Goal: Information Seeking & Learning: Check status

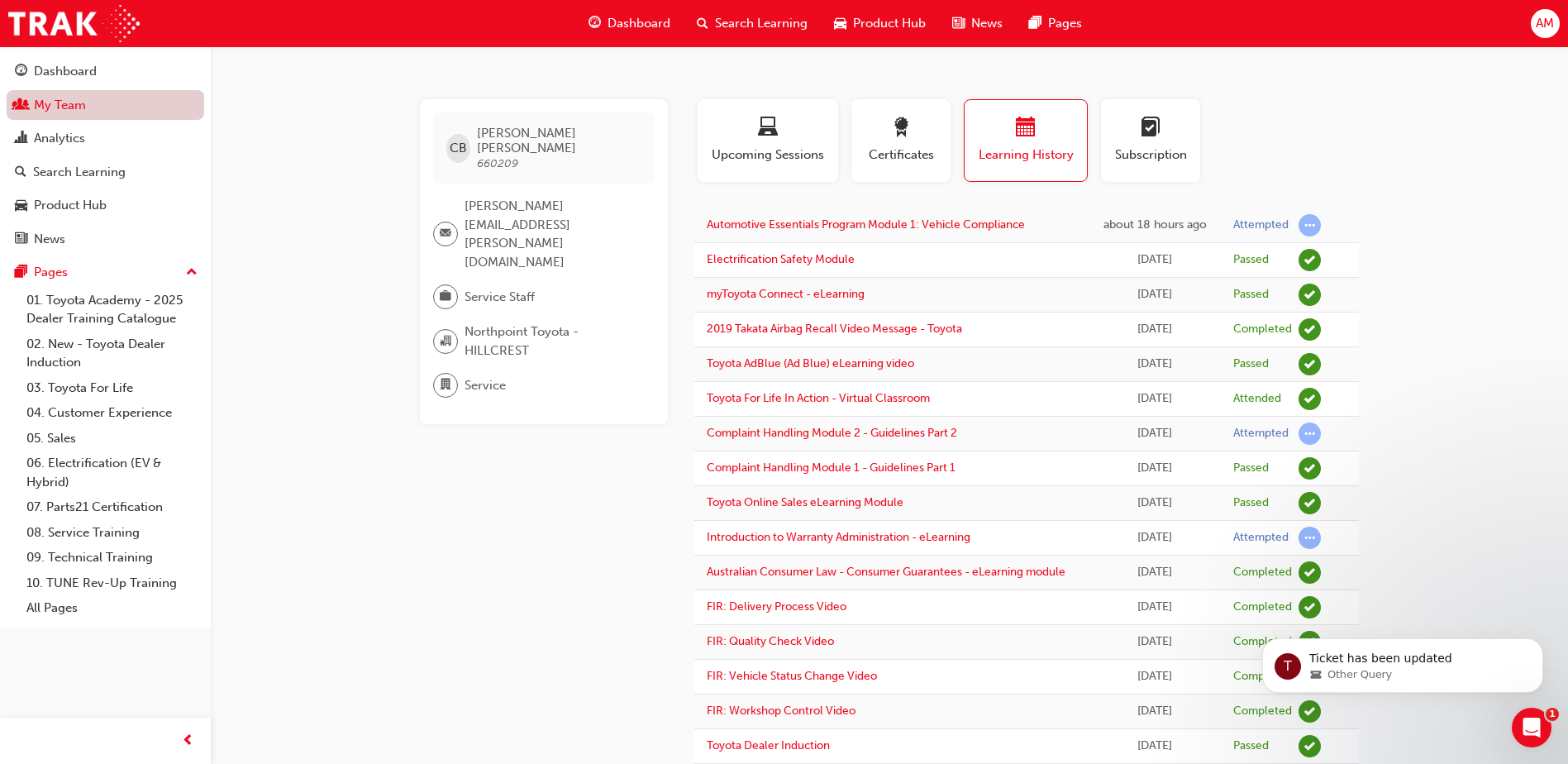
click at [108, 105] on link "My Team" at bounding box center [105, 105] width 197 height 31
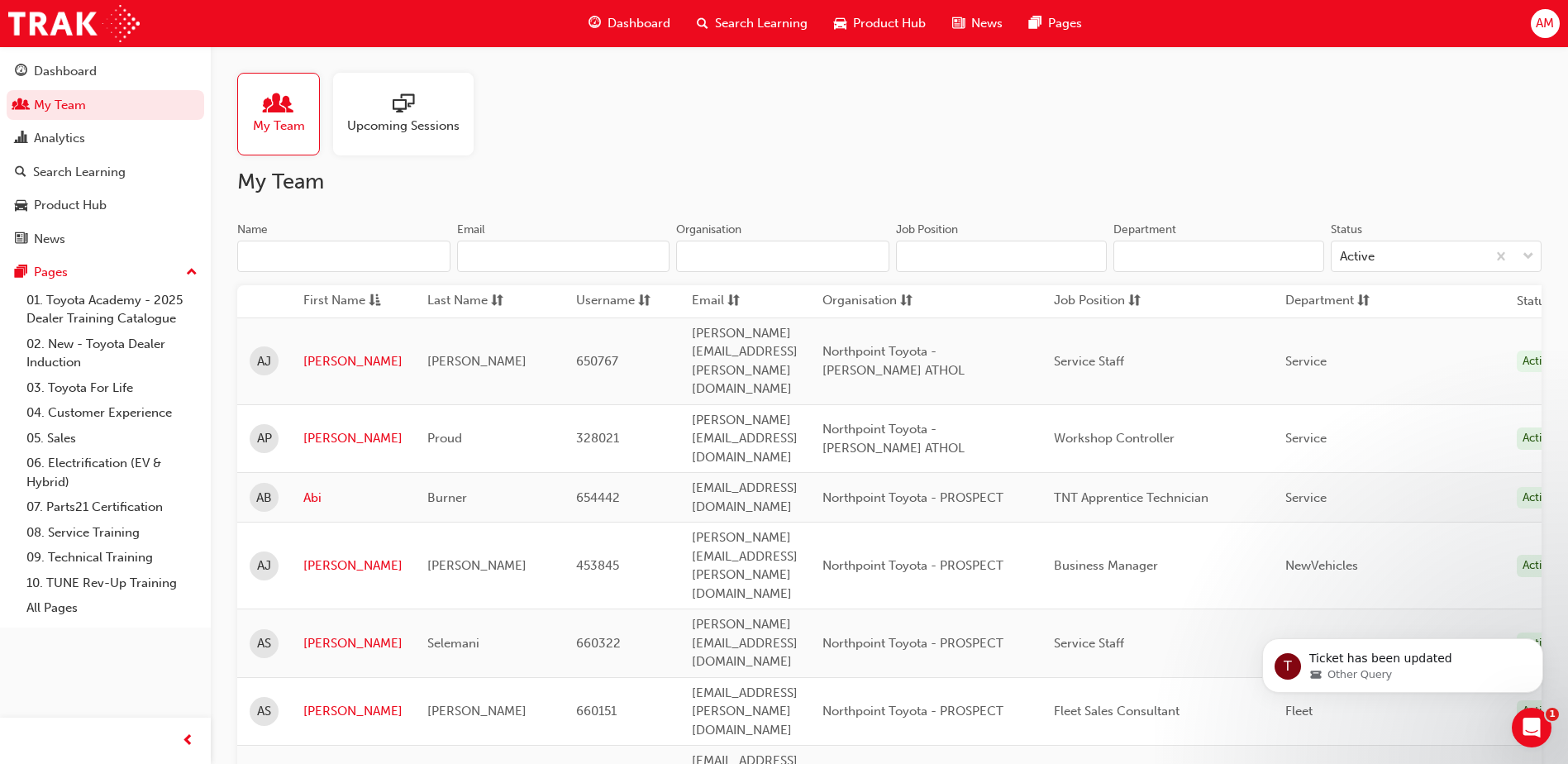
click at [303, 251] on input "Name" at bounding box center [344, 256] width 214 height 32
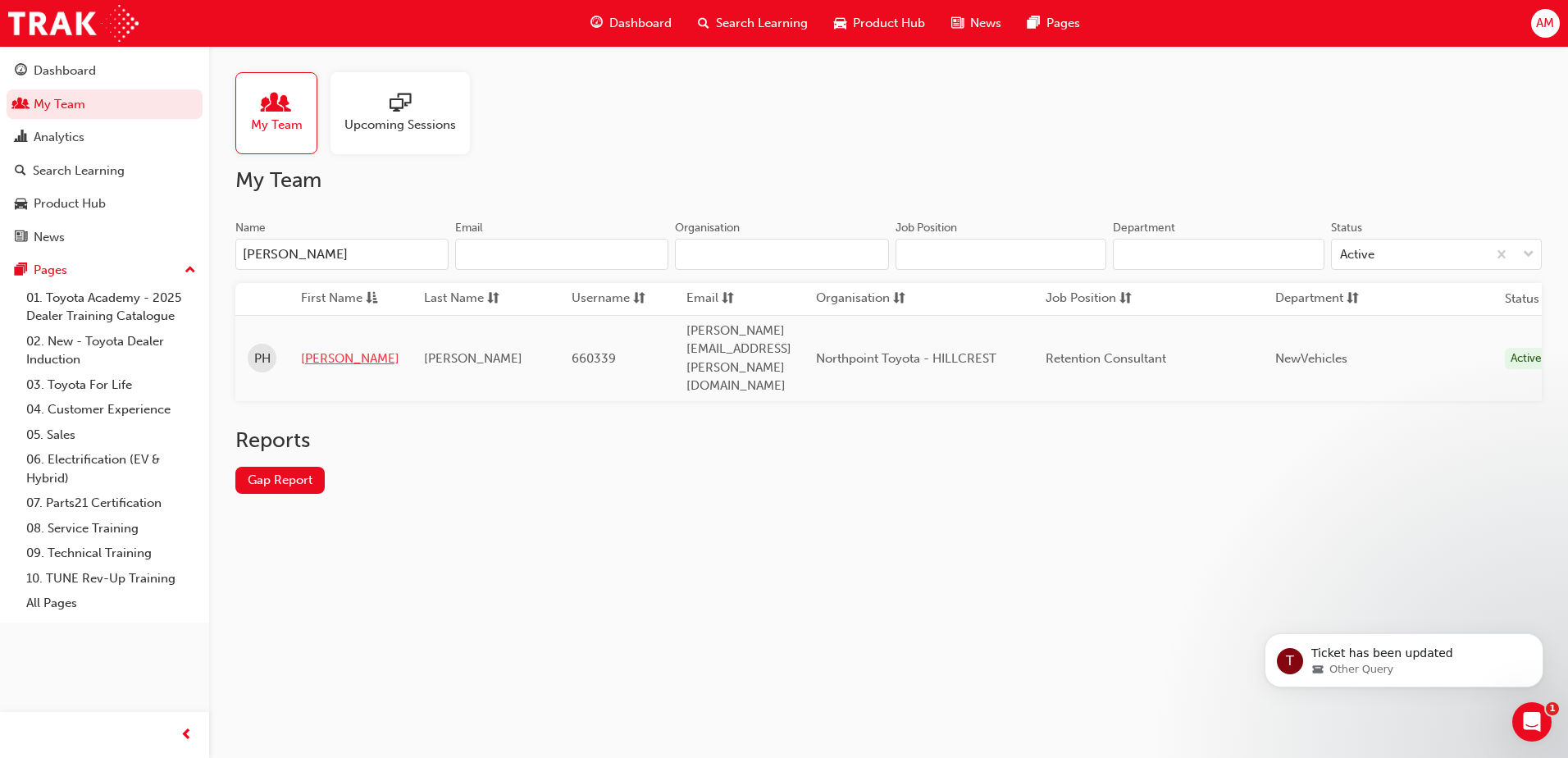
type input "[PERSON_NAME]"
click at [323, 350] on link "[PERSON_NAME]" at bounding box center [351, 359] width 99 height 19
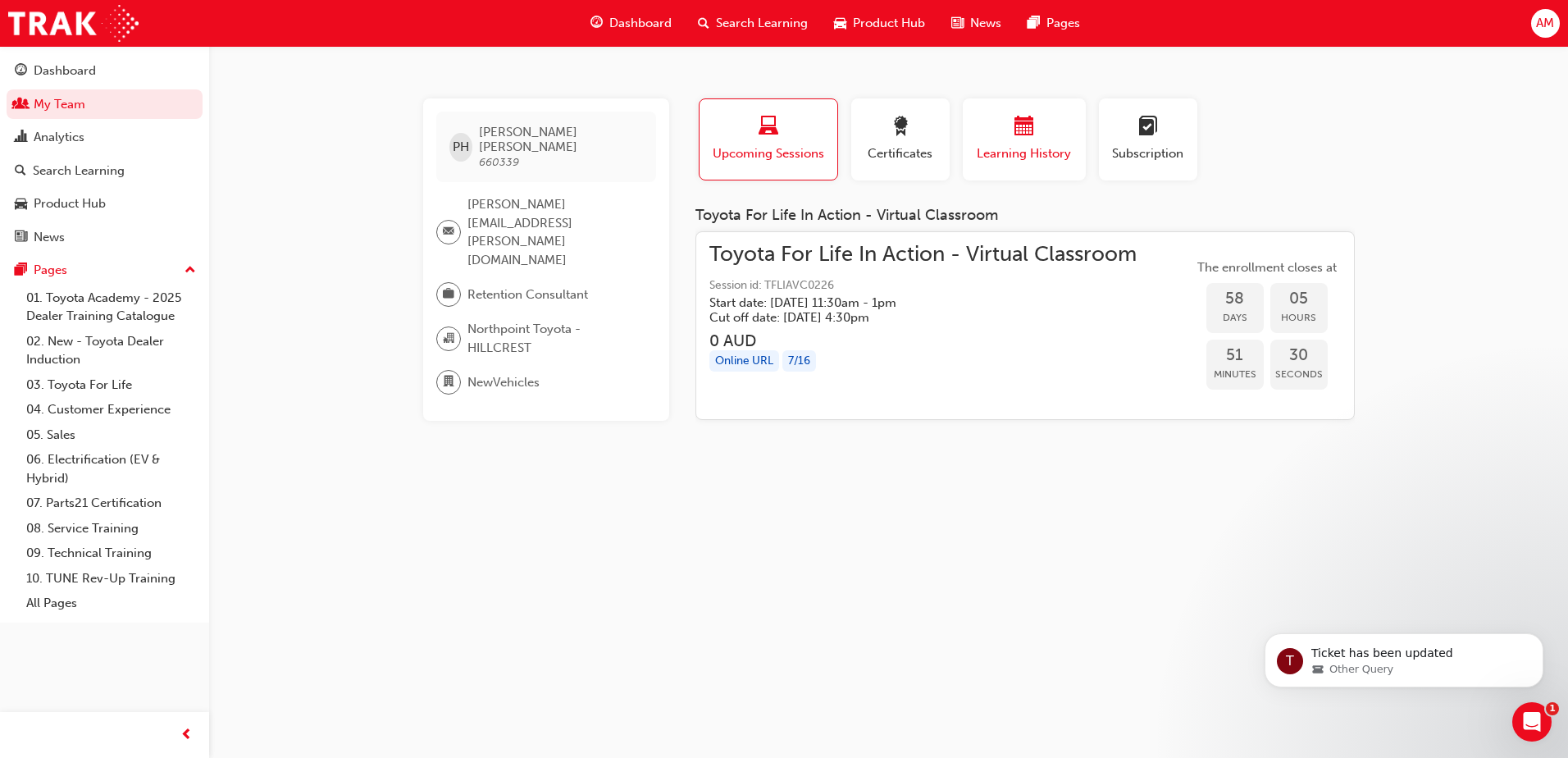
click at [1000, 111] on button "Learning History" at bounding box center [1023, 140] width 123 height 82
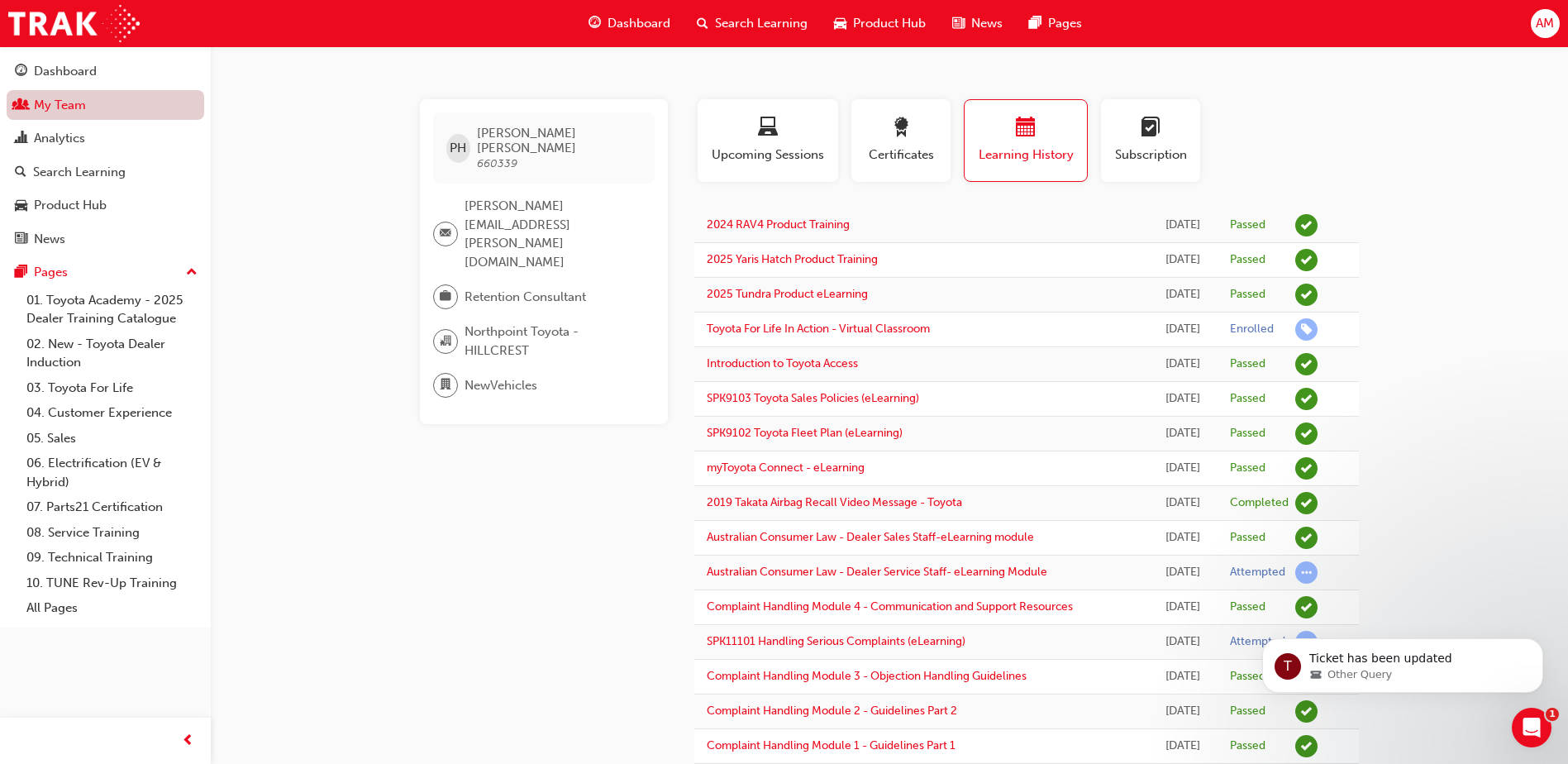
click at [81, 105] on link "My Team" at bounding box center [105, 105] width 197 height 31
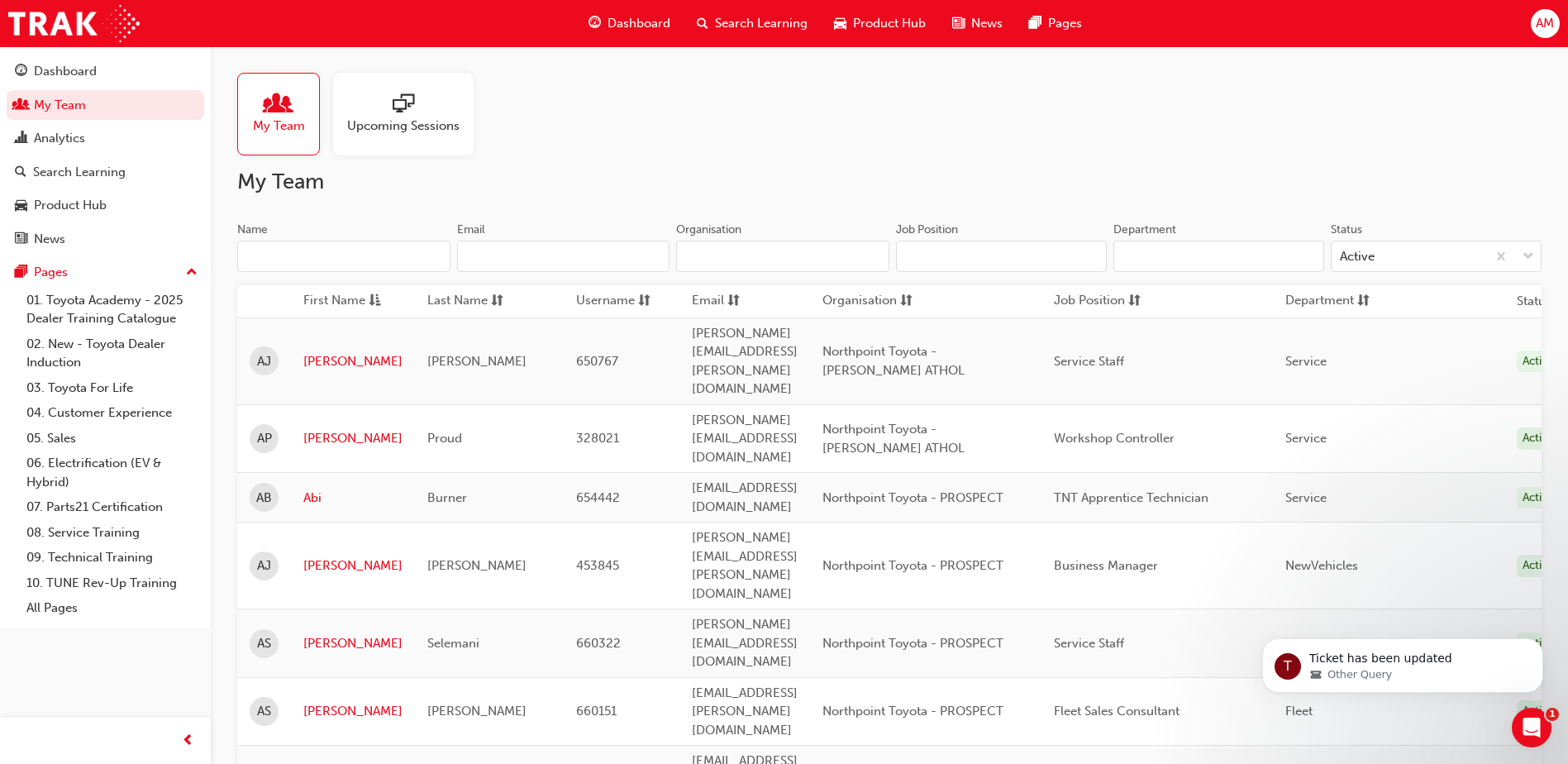
click at [348, 252] on input "Name" at bounding box center [344, 256] width 214 height 32
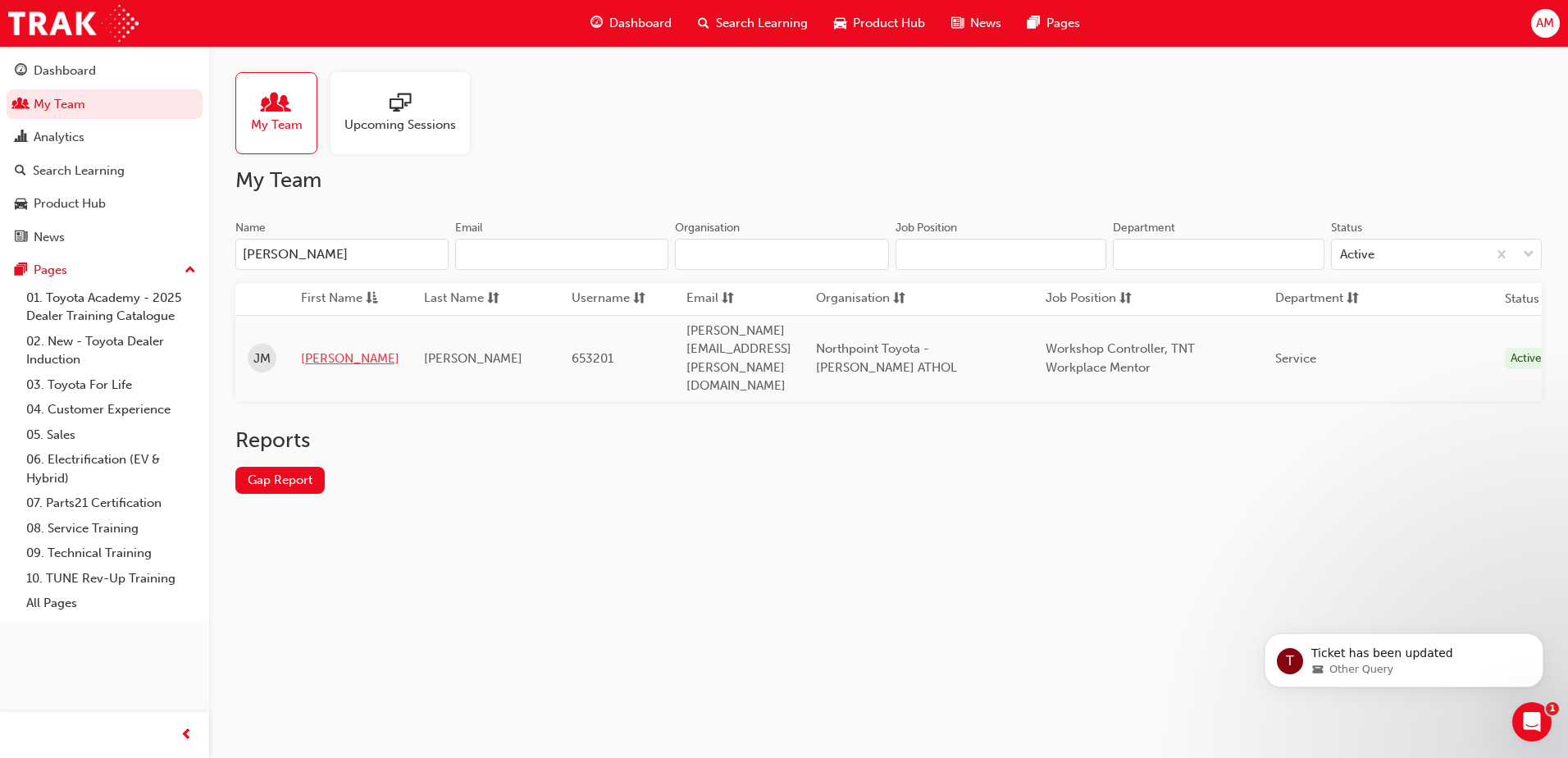
type input "[PERSON_NAME]"
click at [315, 350] on link "[PERSON_NAME]" at bounding box center [351, 359] width 99 height 19
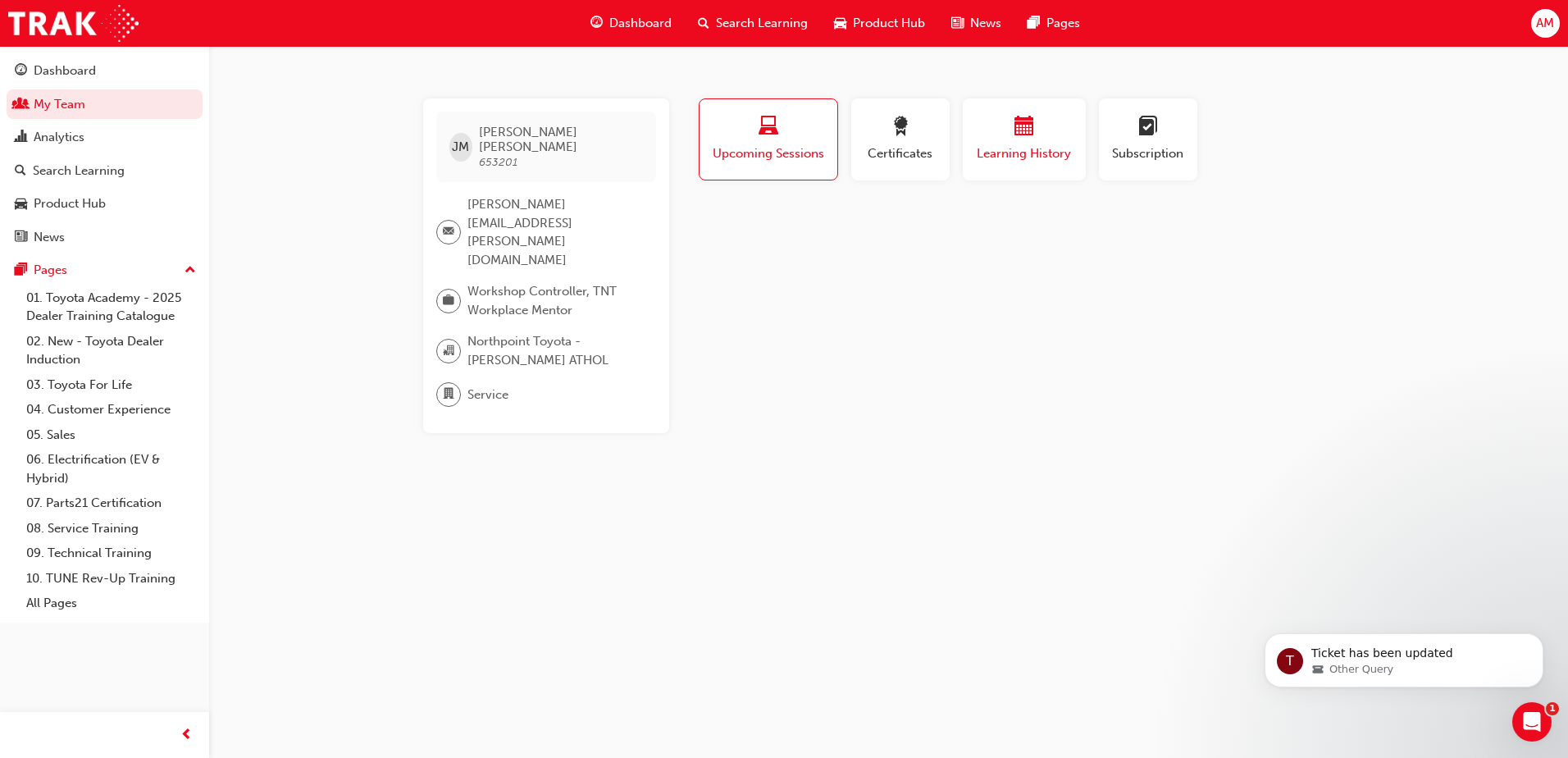
click at [998, 142] on div "Learning History" at bounding box center [1024, 140] width 99 height 47
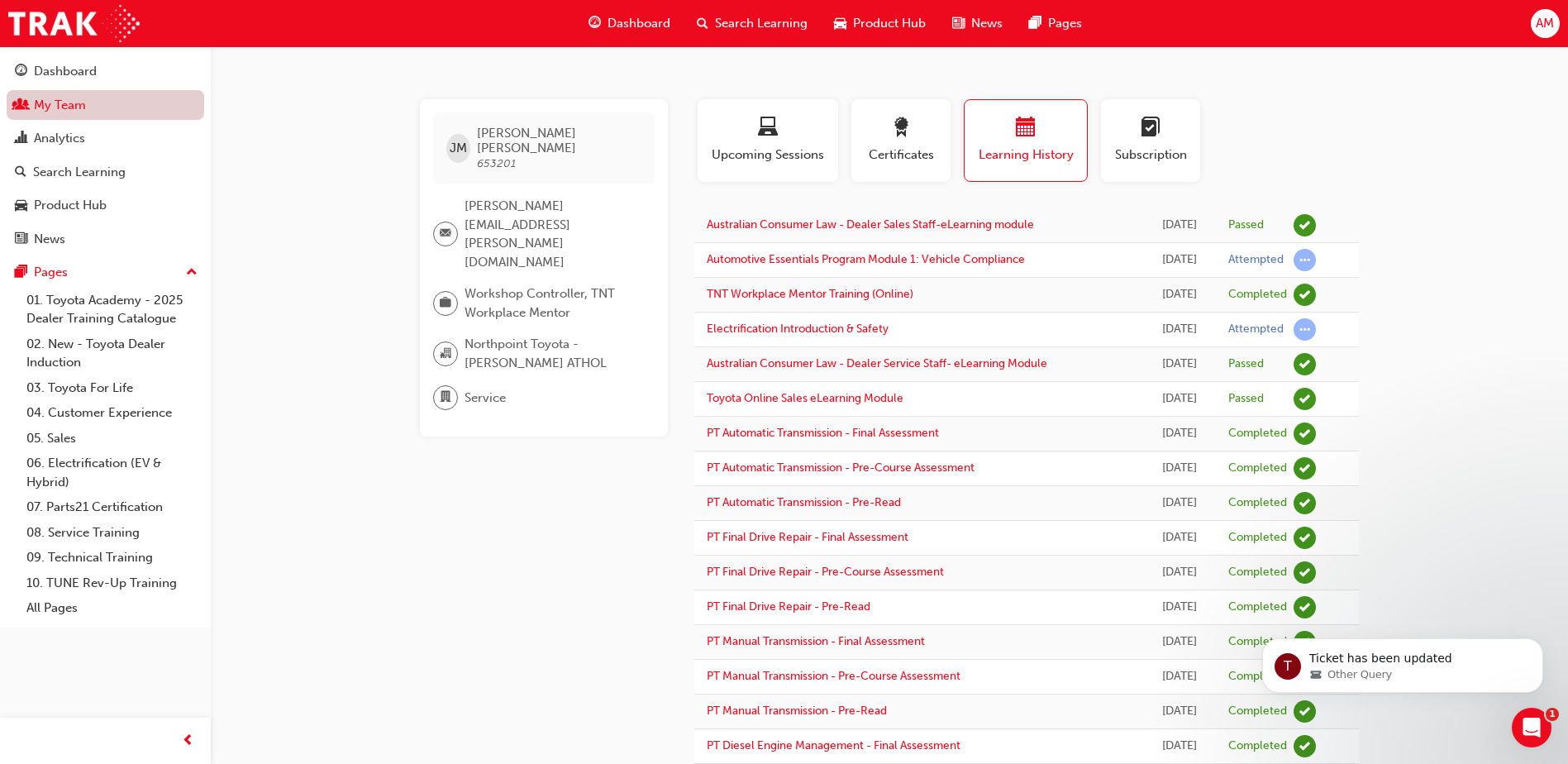
click at [96, 101] on link "My Team" at bounding box center [105, 105] width 197 height 31
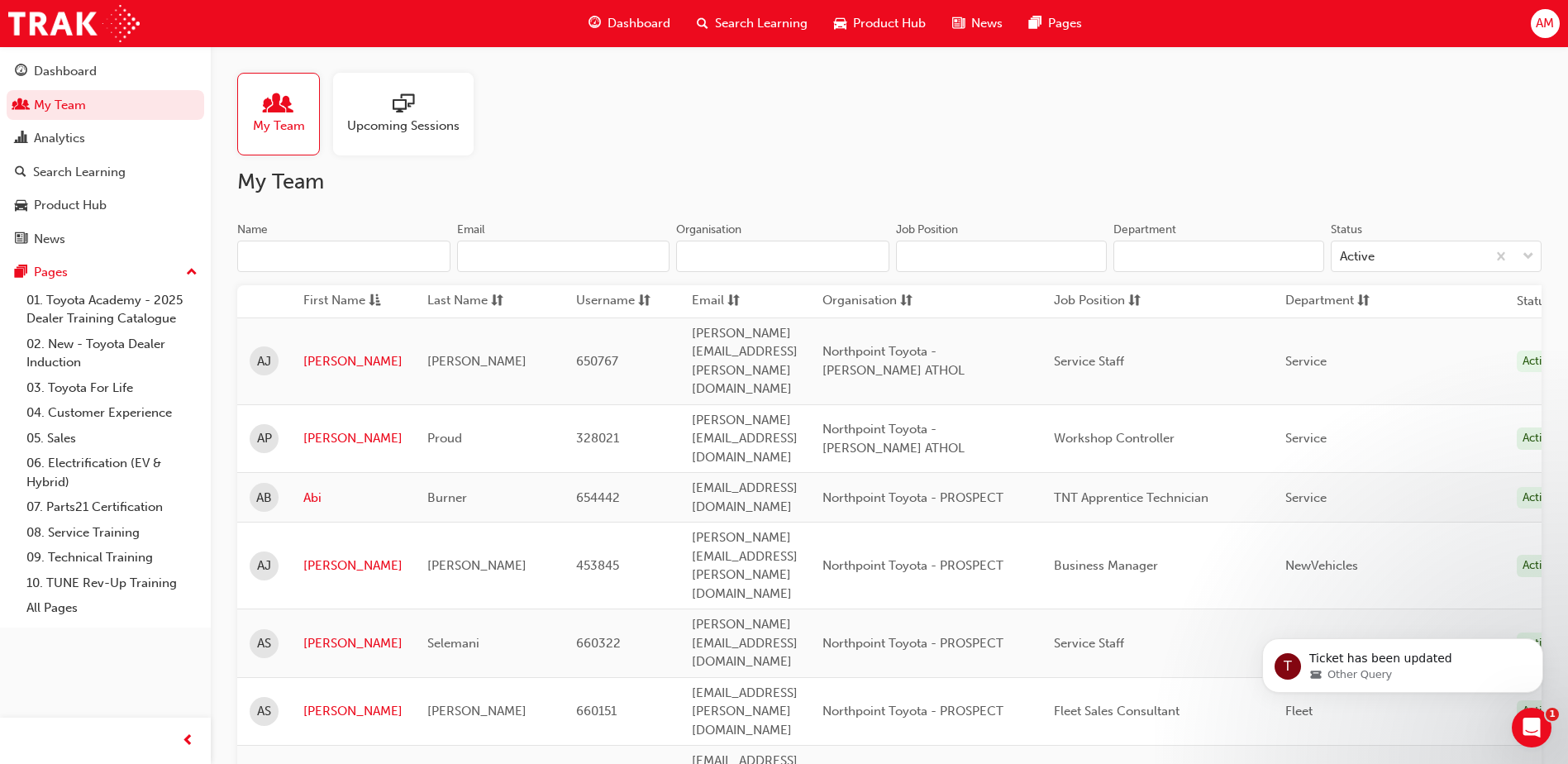
click at [308, 254] on input "Name" at bounding box center [344, 256] width 214 height 32
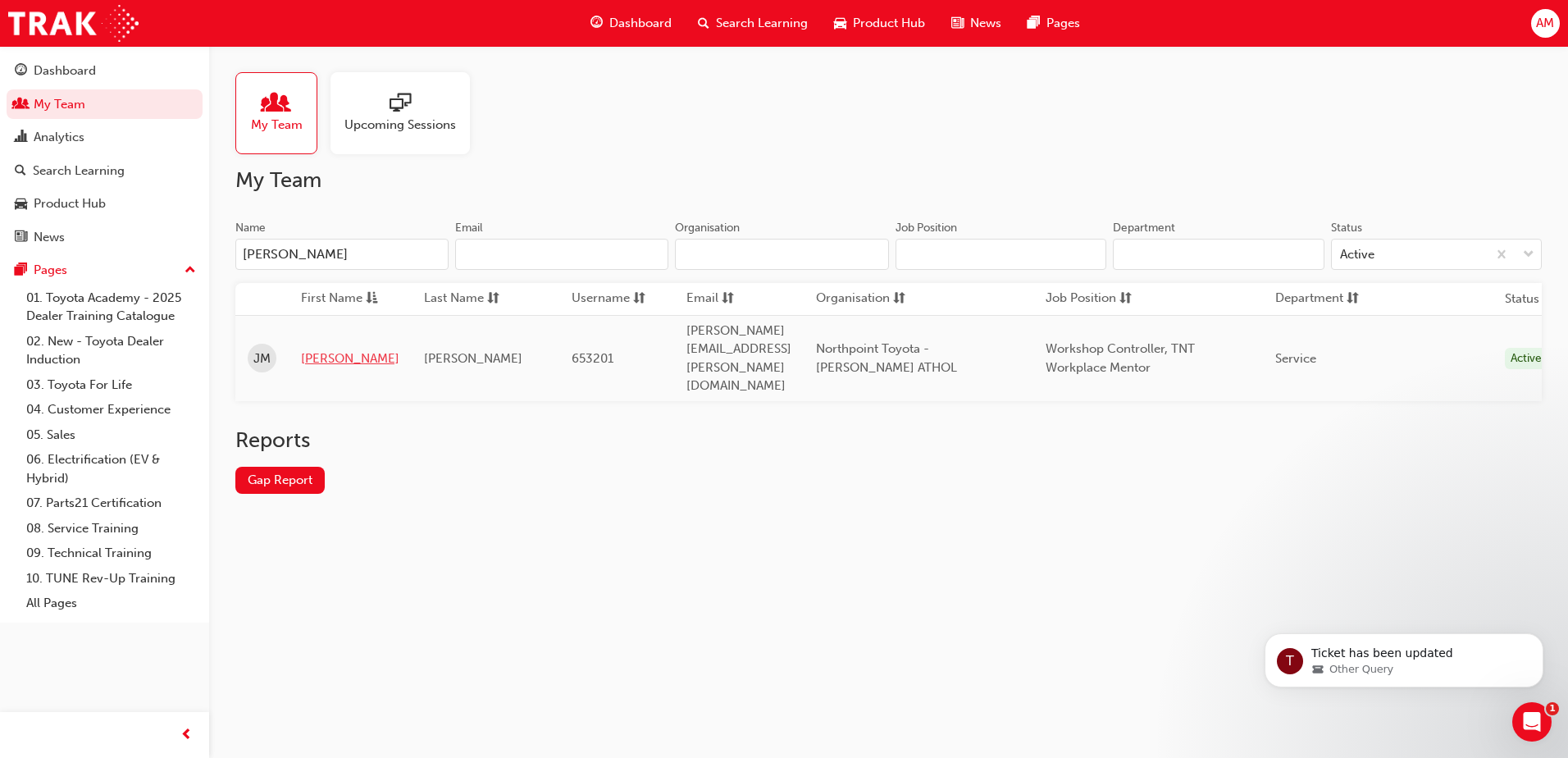
type input "[PERSON_NAME]"
click at [316, 350] on link "[PERSON_NAME]" at bounding box center [351, 359] width 99 height 19
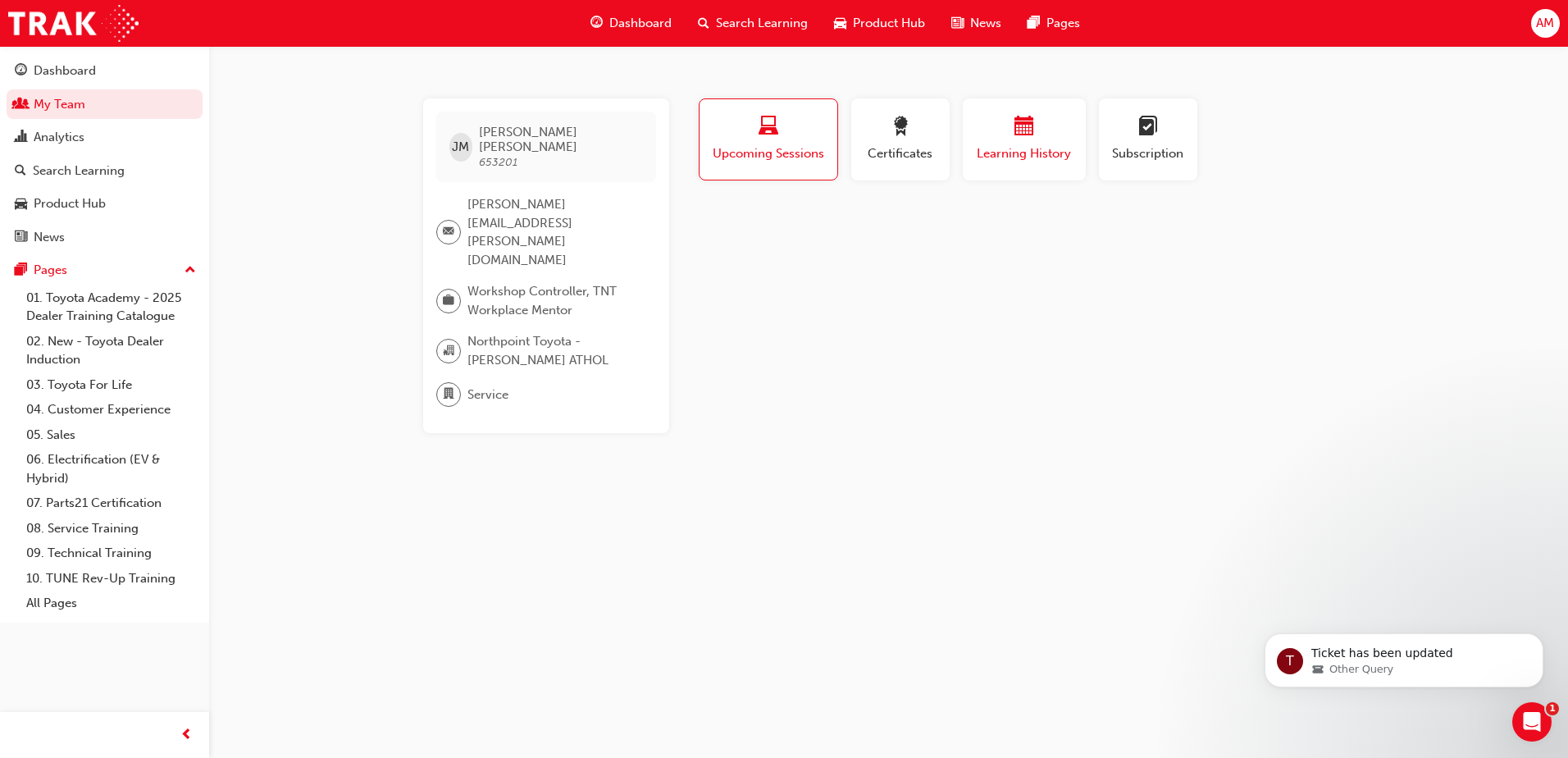
click at [1015, 130] on span "calendar-icon" at bounding box center [1024, 127] width 20 height 22
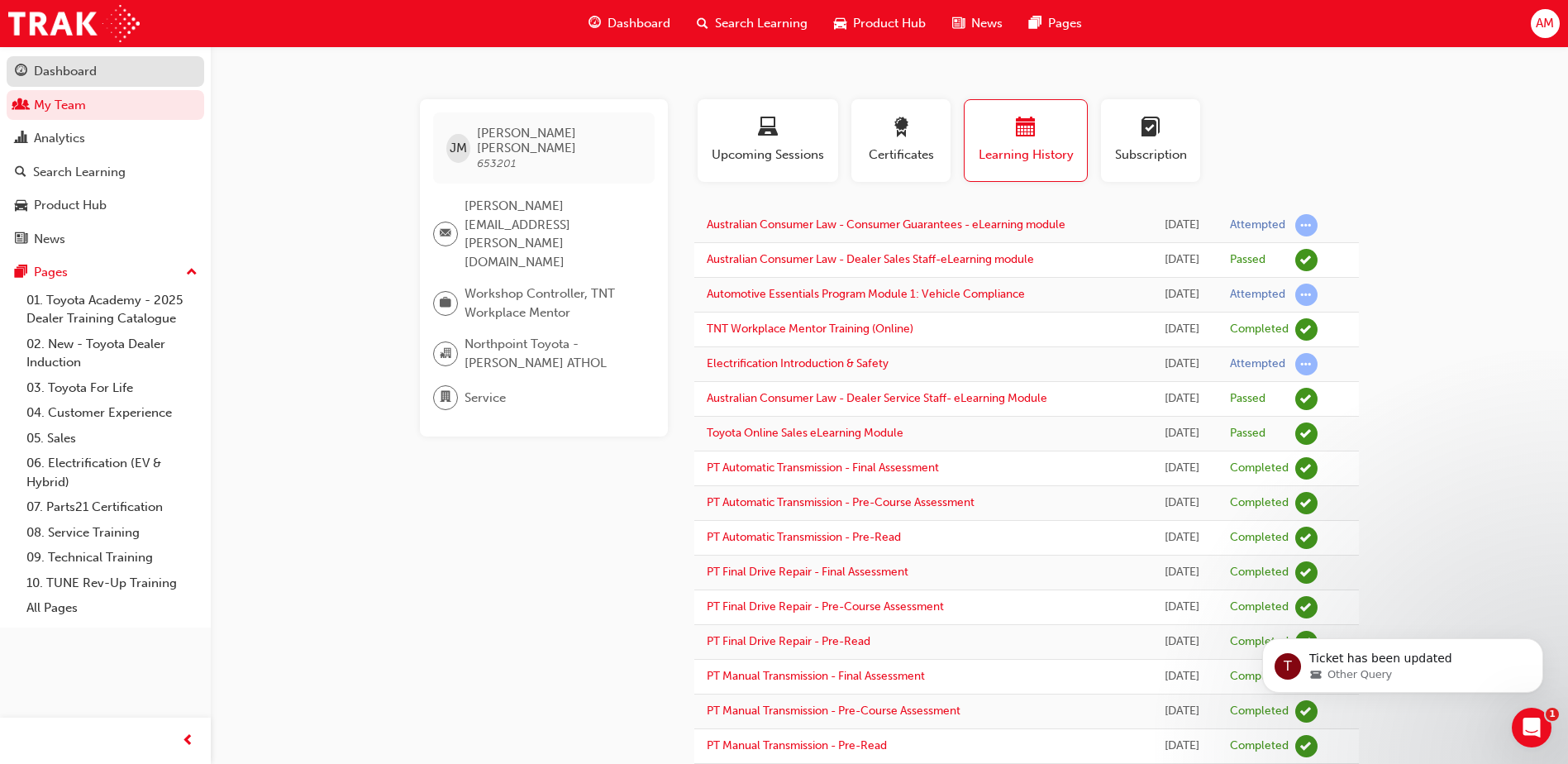
click at [65, 71] on div "Dashboard" at bounding box center [65, 72] width 63 height 19
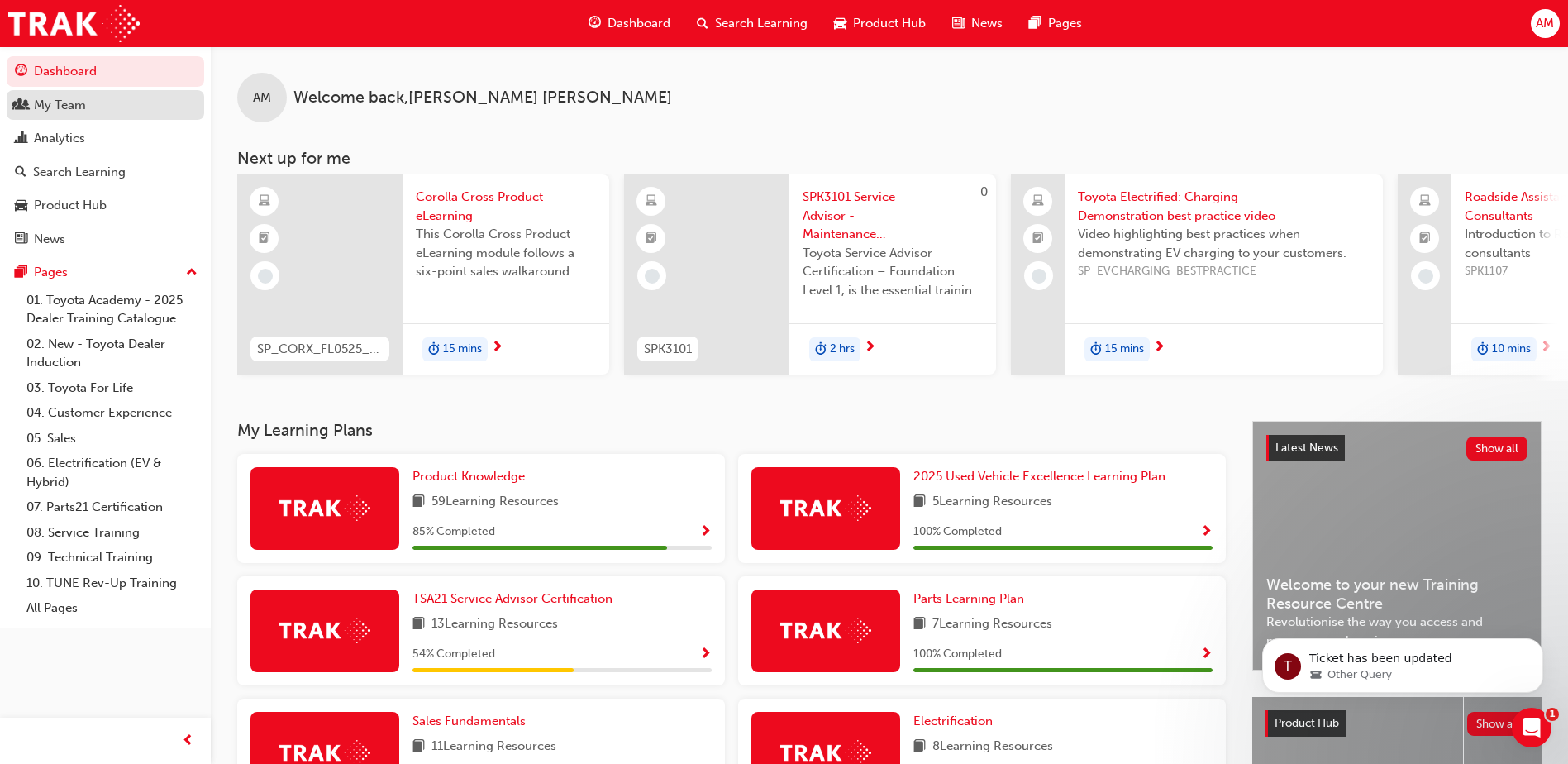
click at [72, 105] on div "My Team" at bounding box center [59, 105] width 52 height 19
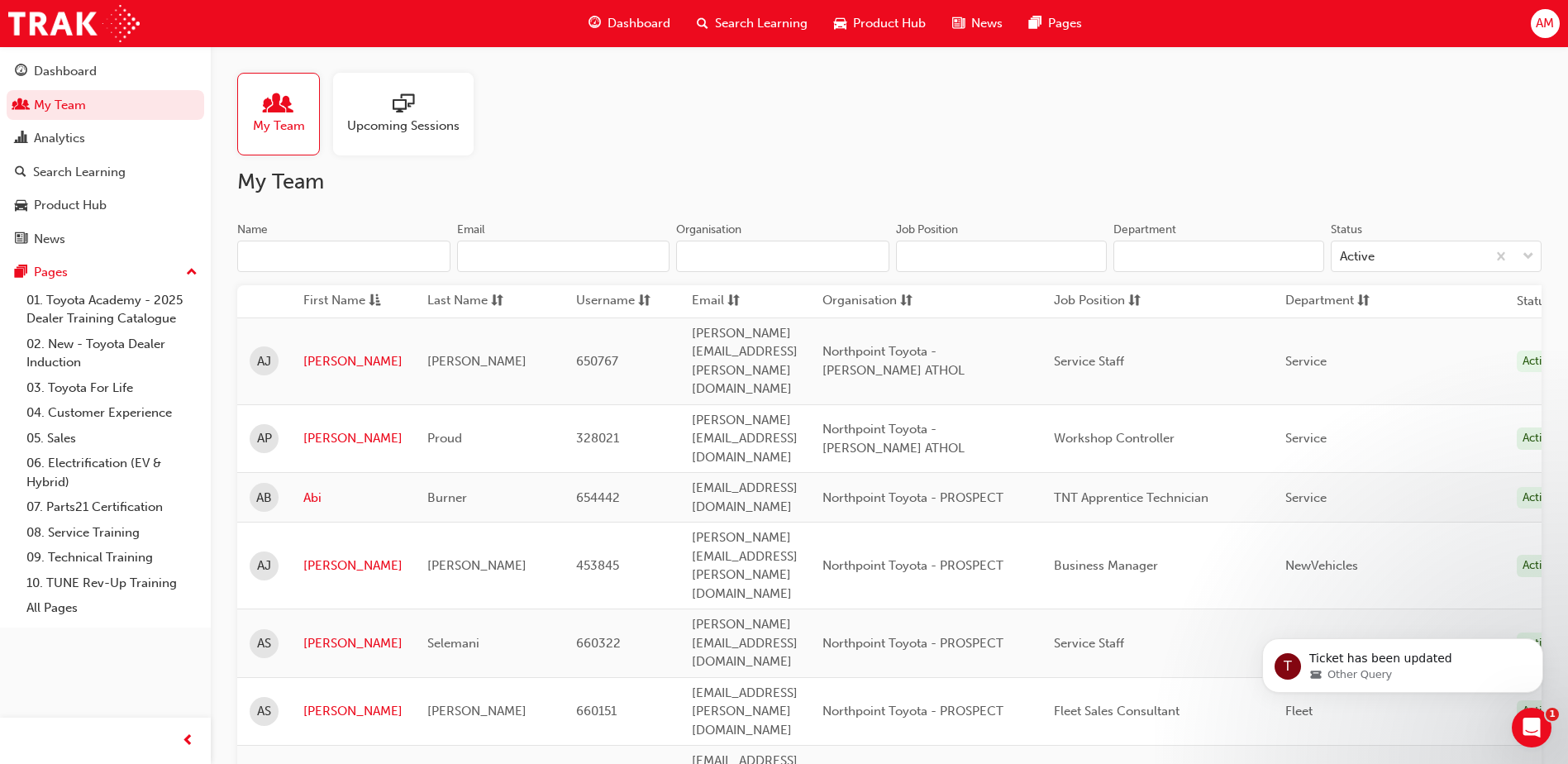
click at [272, 248] on input "Name" at bounding box center [344, 256] width 214 height 32
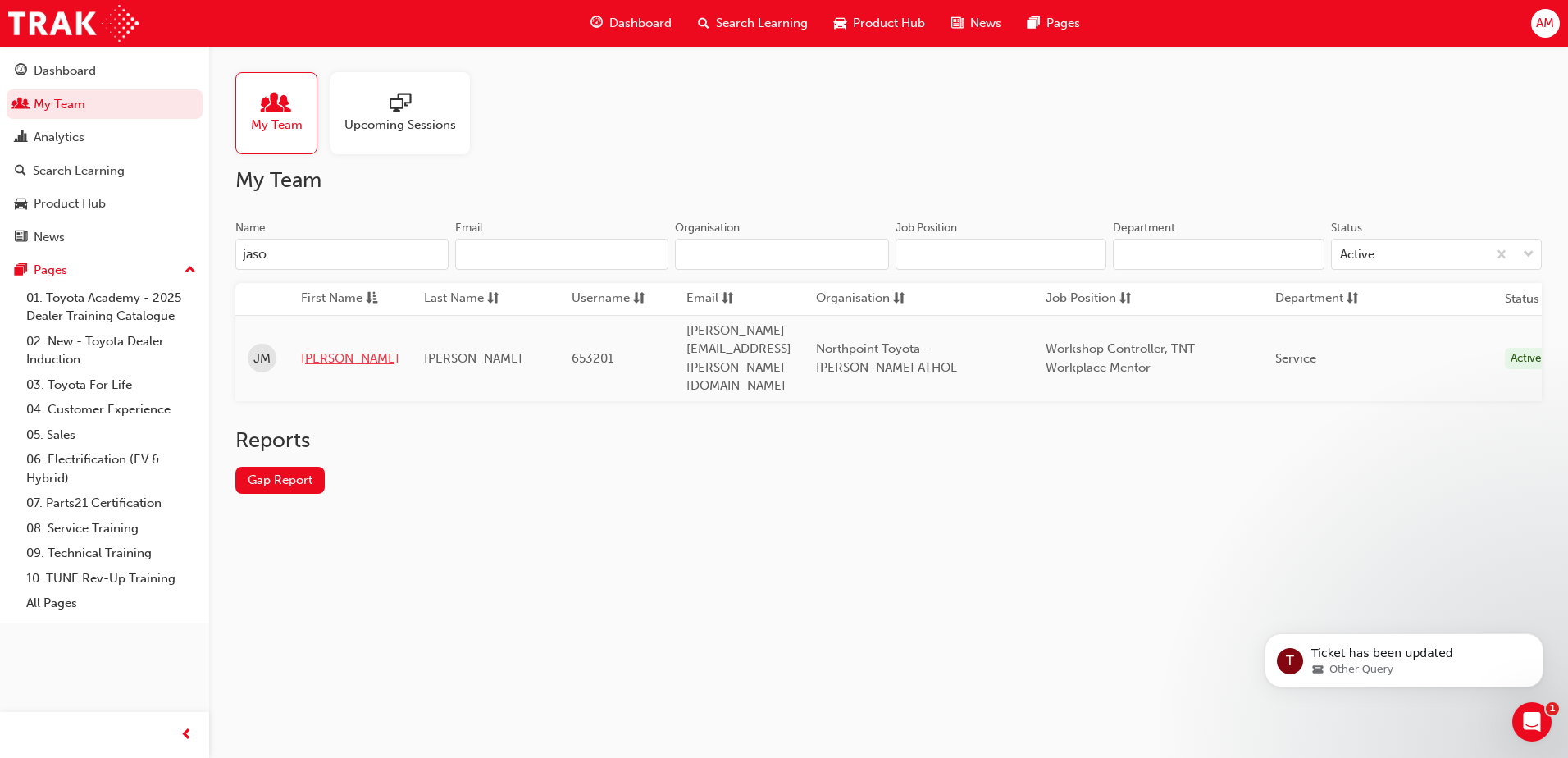
type input "jaso"
click at [318, 350] on link "[PERSON_NAME]" at bounding box center [351, 359] width 99 height 19
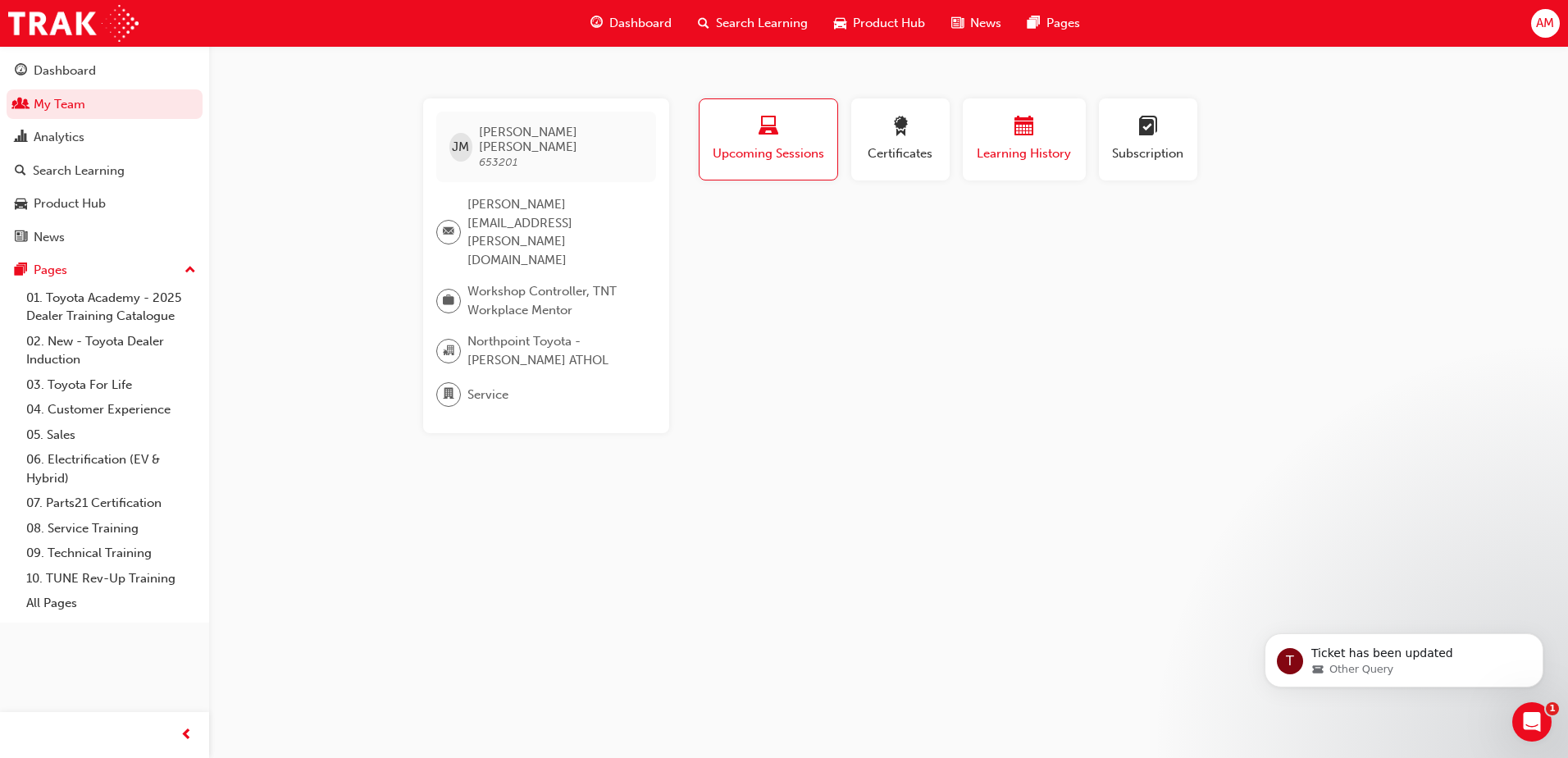
click at [1014, 153] on span "Learning History" at bounding box center [1024, 154] width 99 height 19
